Goal: Find specific page/section: Find specific page/section

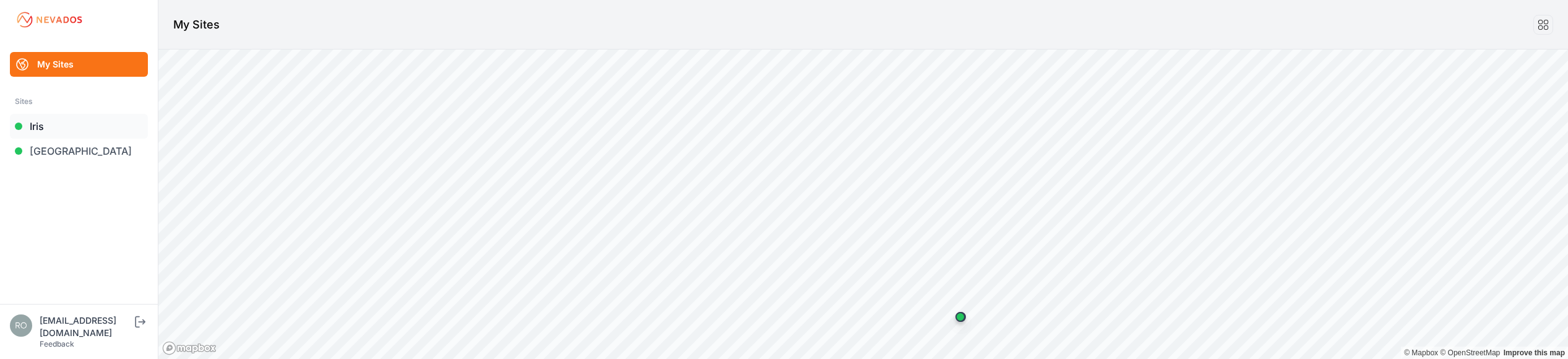
click at [33, 126] on link "Iris" at bounding box center [78, 126] width 138 height 24
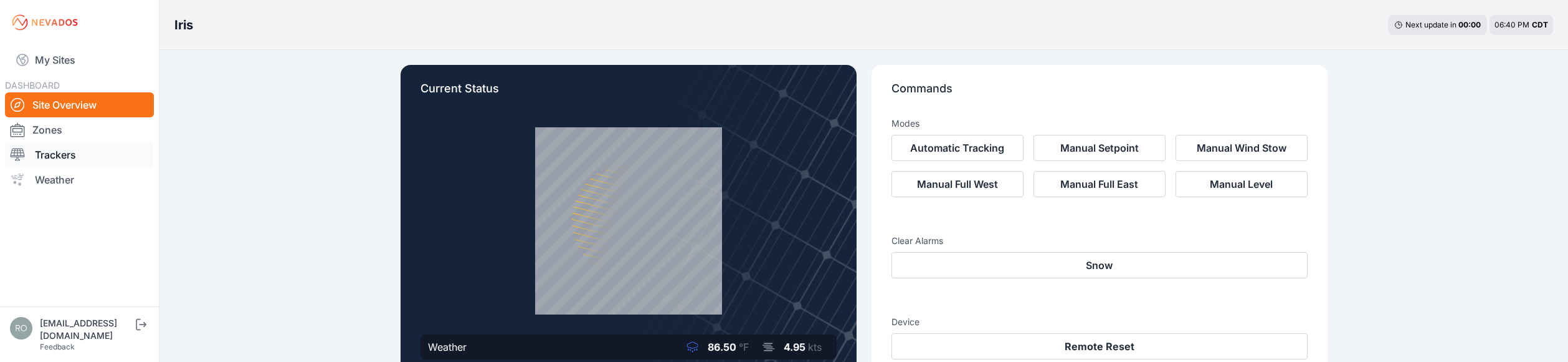
click at [33, 164] on link "Trackers" at bounding box center [79, 155] width 149 height 25
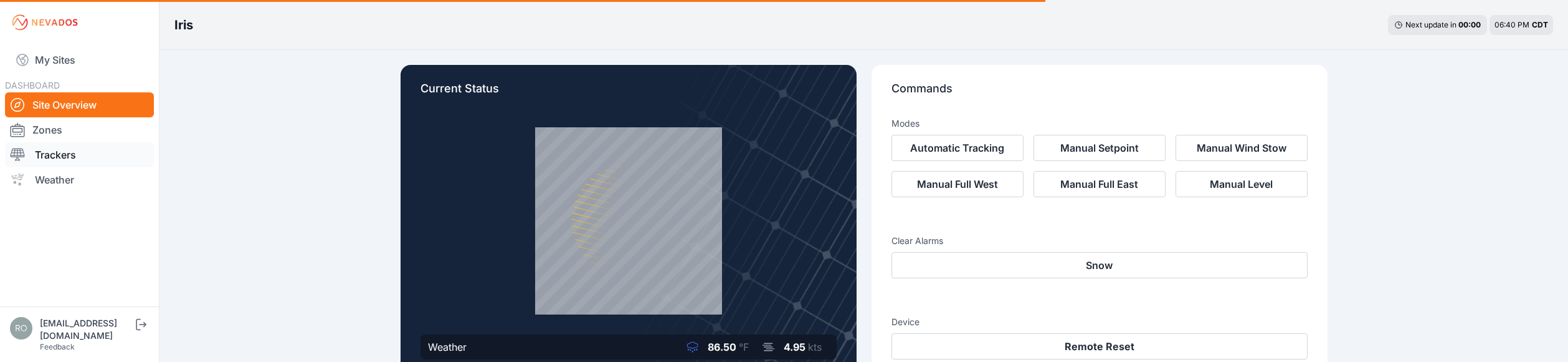
click at [32, 155] on div at bounding box center [22, 155] width 25 height 15
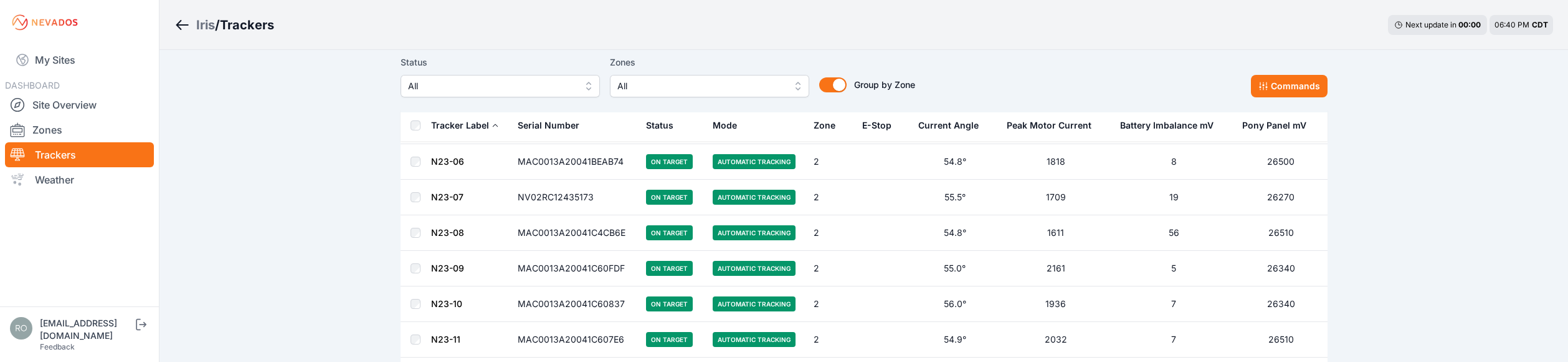
scroll to position [7094, 0]
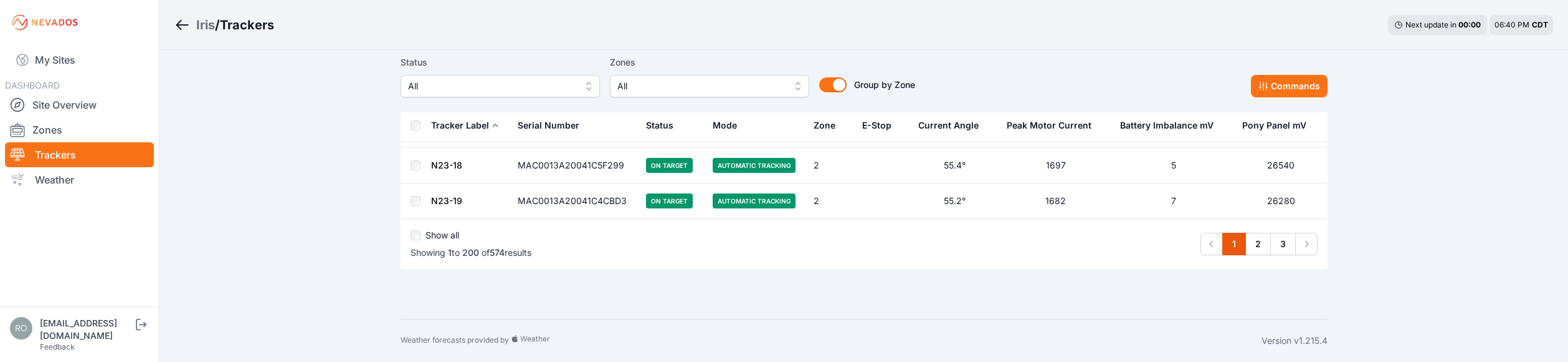
click at [421, 234] on div "Show all" at bounding box center [470, 237] width 121 height 17
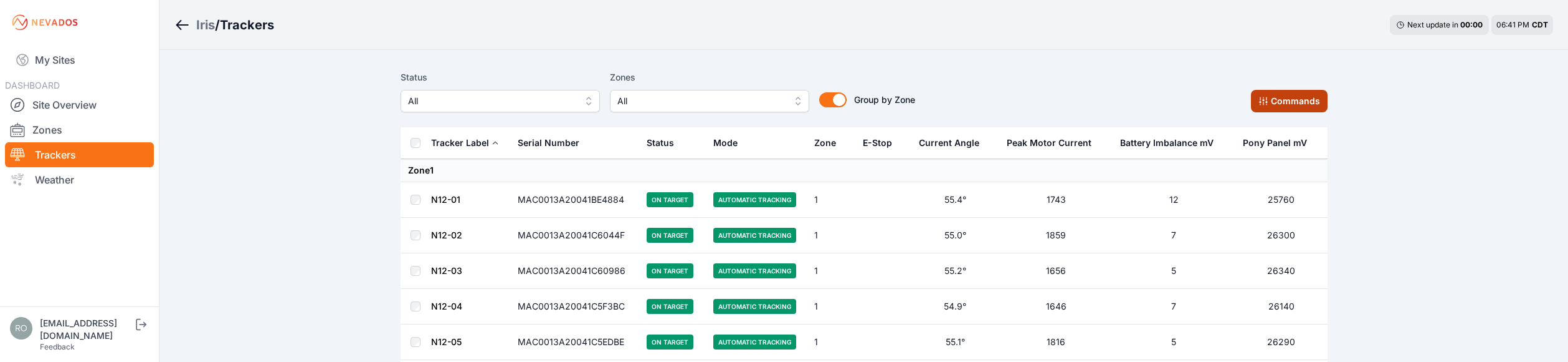
click at [1314, 98] on button "Commands" at bounding box center [1289, 100] width 76 height 22
